Goal: Task Accomplishment & Management: Use online tool/utility

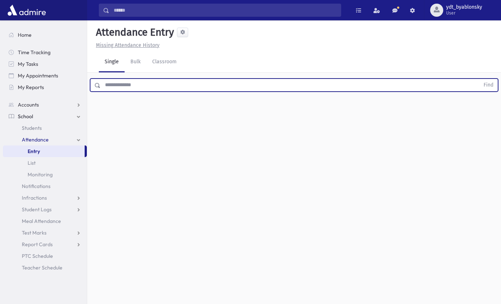
click at [135, 88] on input "text" at bounding box center [290, 84] width 379 height 13
click at [479, 79] on button "Find" at bounding box center [488, 85] width 19 height 12
click at [482, 105] on button "button" at bounding box center [481, 108] width 15 height 13
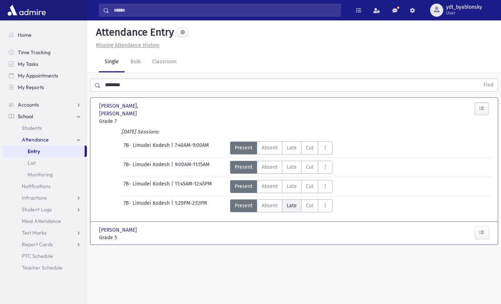
click at [288, 202] on span "Late" at bounding box center [292, 206] width 10 height 8
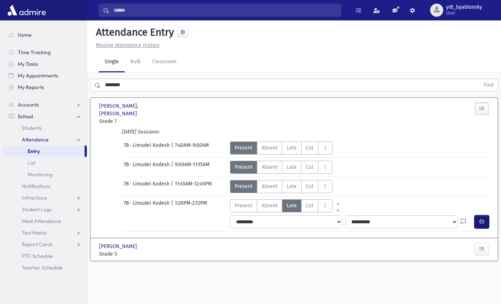
click at [482, 218] on icon "button" at bounding box center [481, 221] width 5 height 6
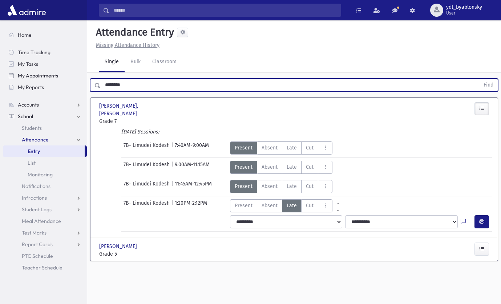
drag, startPoint x: 129, startPoint y: 86, endPoint x: 48, endPoint y: 77, distance: 81.5
click at [61, 80] on div "Search Results All Accounts" at bounding box center [250, 160] width 501 height 320
type input "********"
click at [479, 79] on button "Find" at bounding box center [488, 85] width 19 height 12
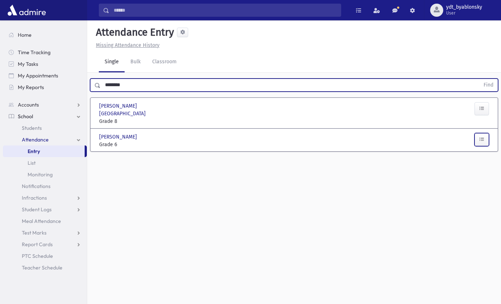
click at [477, 133] on button "button" at bounding box center [481, 139] width 15 height 13
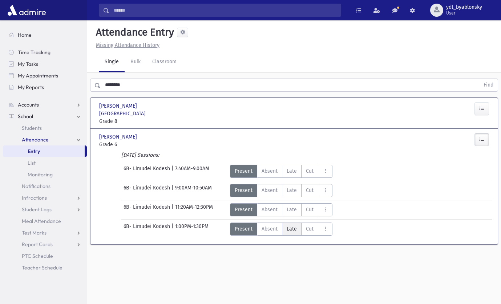
click at [293, 225] on span "Late" at bounding box center [292, 229] width 10 height 8
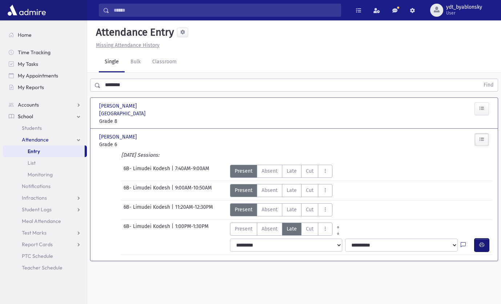
click at [482, 242] on icon "button" at bounding box center [481, 245] width 5 height 6
